Goal: Find specific page/section: Find specific page/section

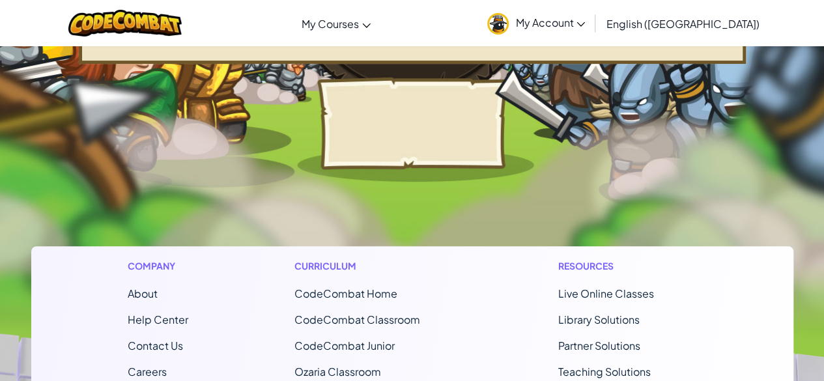
scroll to position [217, 0]
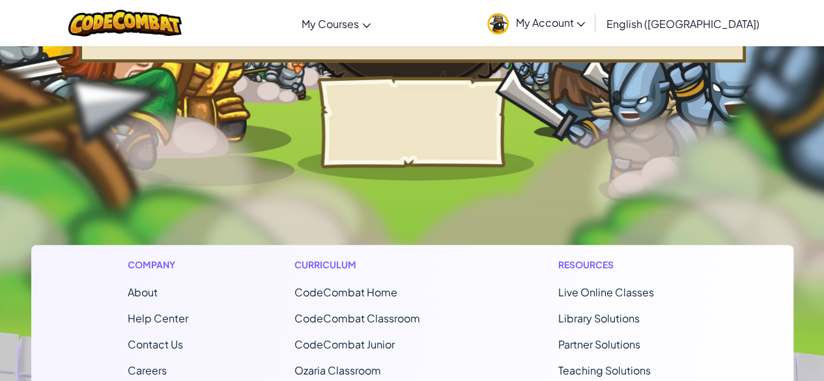
click at [591, 29] on link "My Account" at bounding box center [536, 23] width 111 height 41
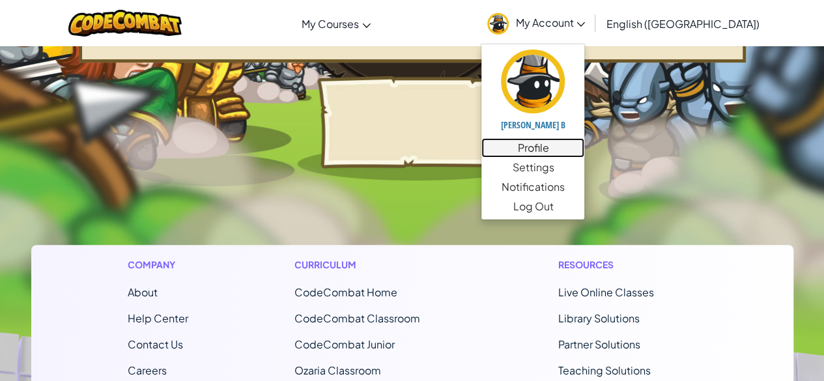
click at [584, 152] on link "Profile" at bounding box center [532, 148] width 103 height 20
click at [584, 150] on link "Profile" at bounding box center [532, 148] width 103 height 20
click at [584, 145] on link "Profile" at bounding box center [532, 148] width 103 height 20
click at [591, 34] on link "My Account" at bounding box center [536, 23] width 111 height 41
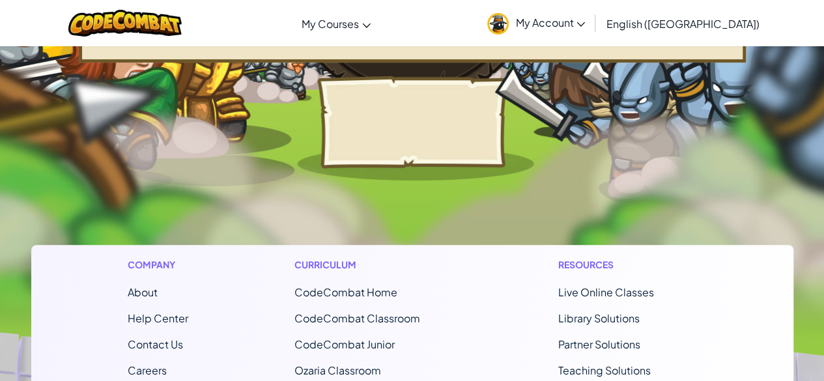
click at [591, 28] on link "My Account" at bounding box center [536, 23] width 111 height 41
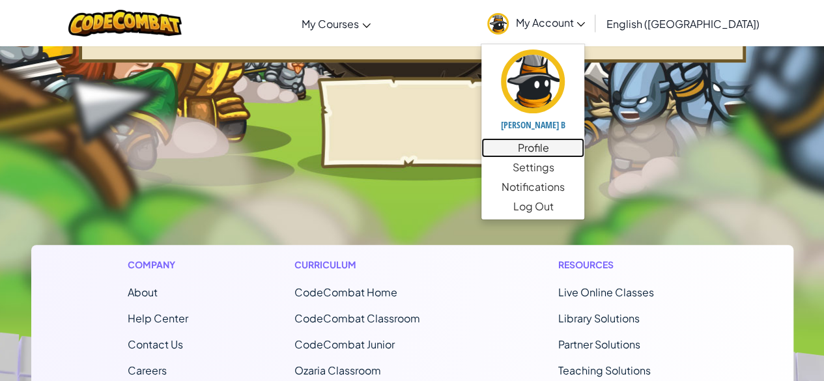
click at [584, 147] on link "Profile" at bounding box center [532, 148] width 103 height 20
click at [584, 152] on link "Profile" at bounding box center [532, 148] width 103 height 20
click at [584, 148] on link "Profile" at bounding box center [532, 148] width 103 height 20
click at [584, 143] on link "Profile" at bounding box center [532, 148] width 103 height 20
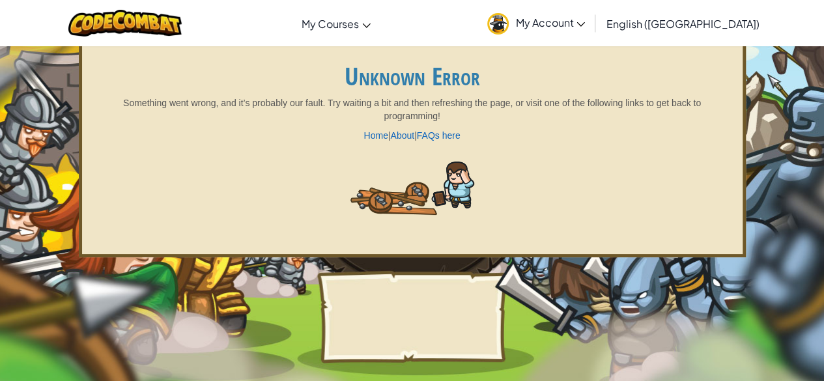
scroll to position [0, 0]
